Goal: Complete application form

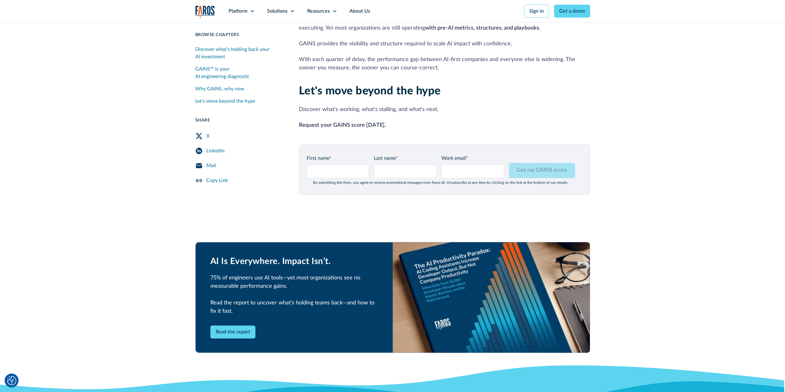
scroll to position [709, 0]
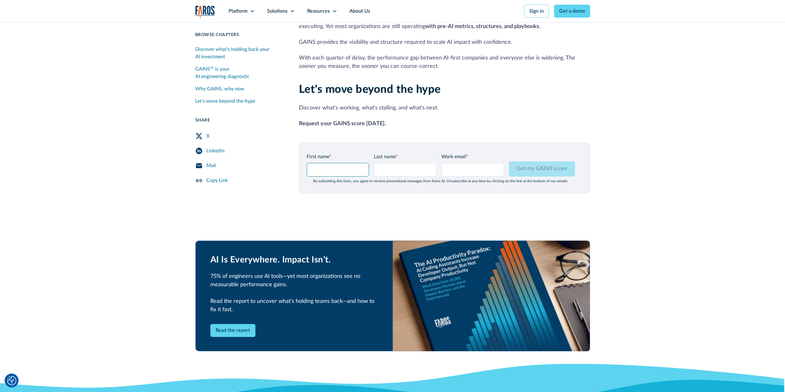
click at [321, 163] on input "First name *" at bounding box center [338, 170] width 63 height 14
type input "[PERSON_NAME]"
click at [390, 163] on input "Last name *" at bounding box center [405, 170] width 63 height 14
type input "Costaș"
click at [458, 163] on input "Work email *" at bounding box center [472, 170] width 63 height 14
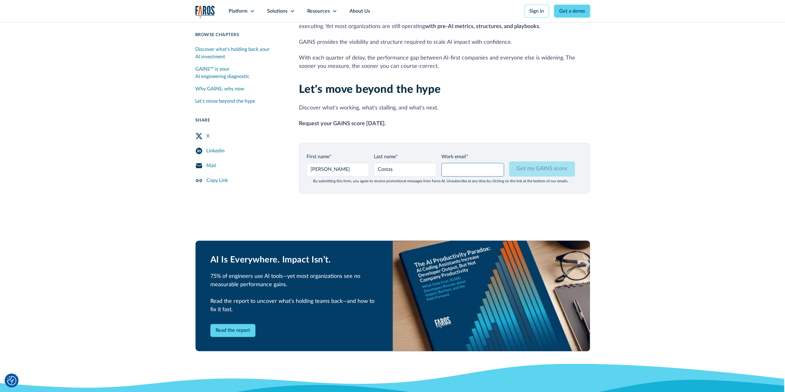
type input "[PERSON_NAME][EMAIL_ADDRESS][PERSON_NAME][DOMAIN_NAME]"
click at [537, 161] on input "Get my GAINS score" at bounding box center [542, 168] width 66 height 15
